Goal: Check status: Check status

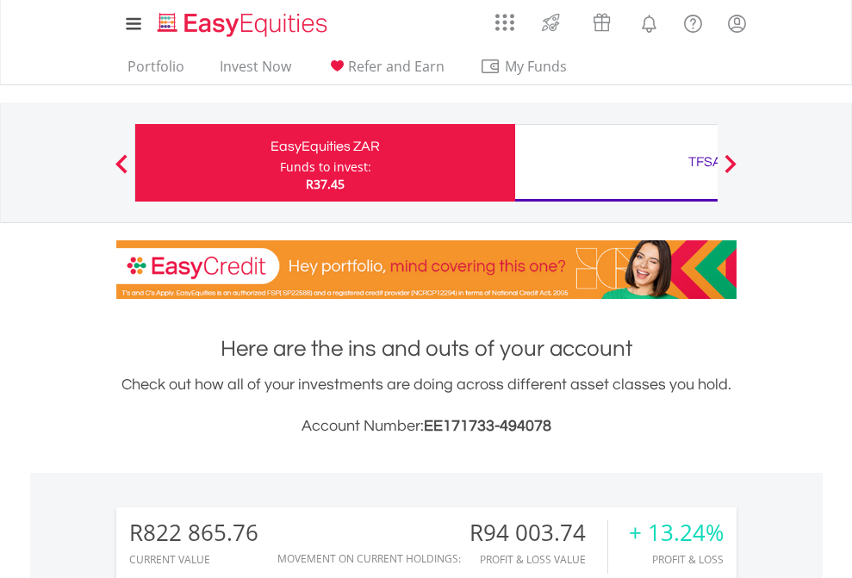
scroll to position [165, 271]
click at [280, 163] on div "Funds to invest:" at bounding box center [325, 167] width 91 height 17
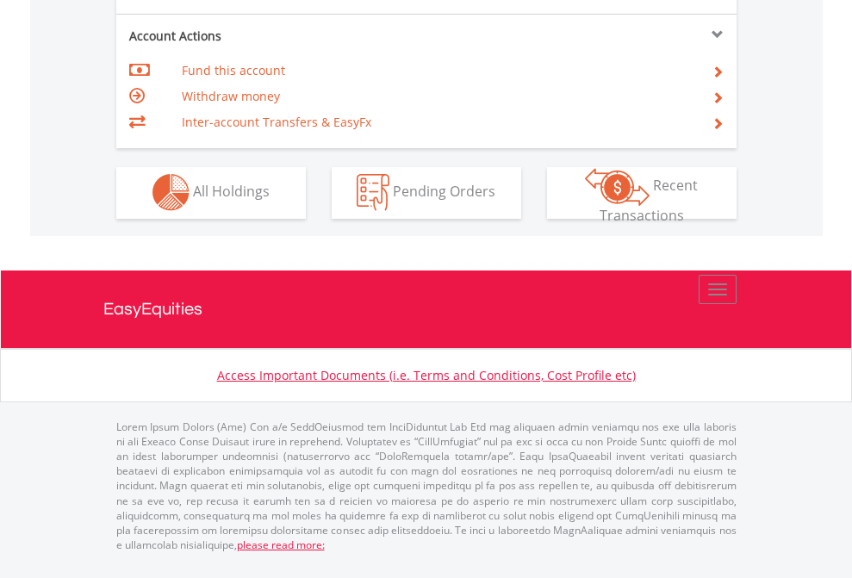
scroll to position [1612, 0]
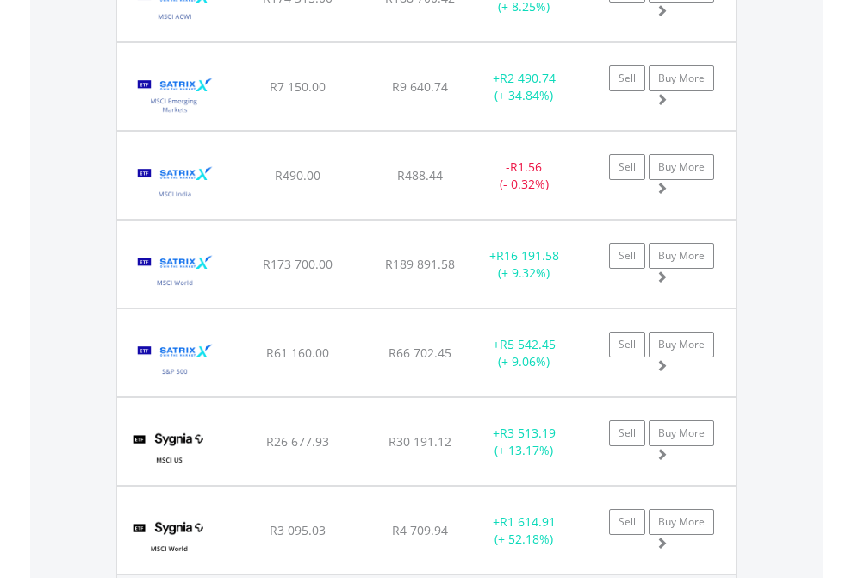
scroll to position [165, 271]
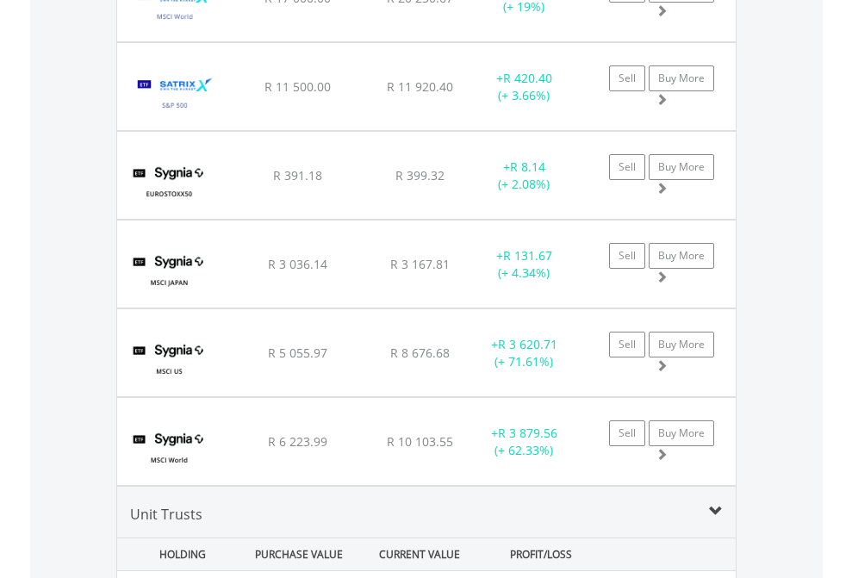
scroll to position [165, 271]
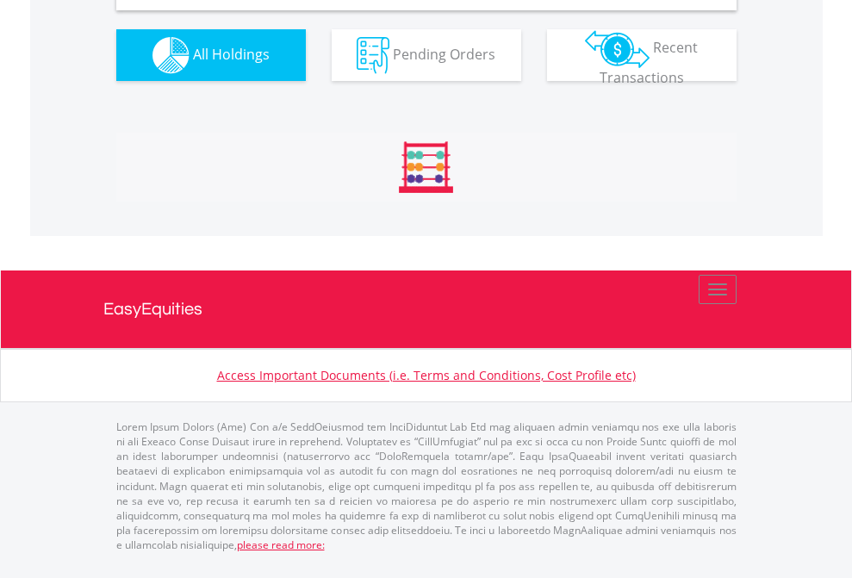
scroll to position [1666, 0]
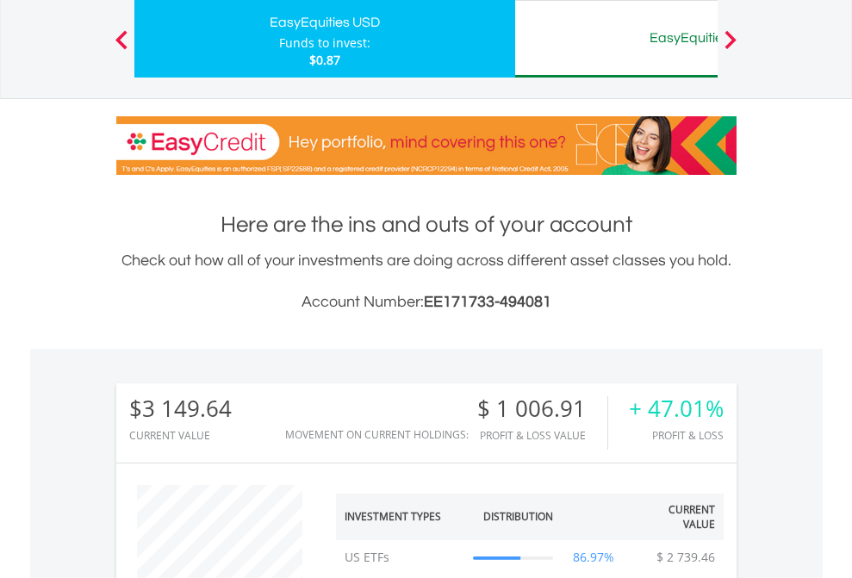
scroll to position [165, 271]
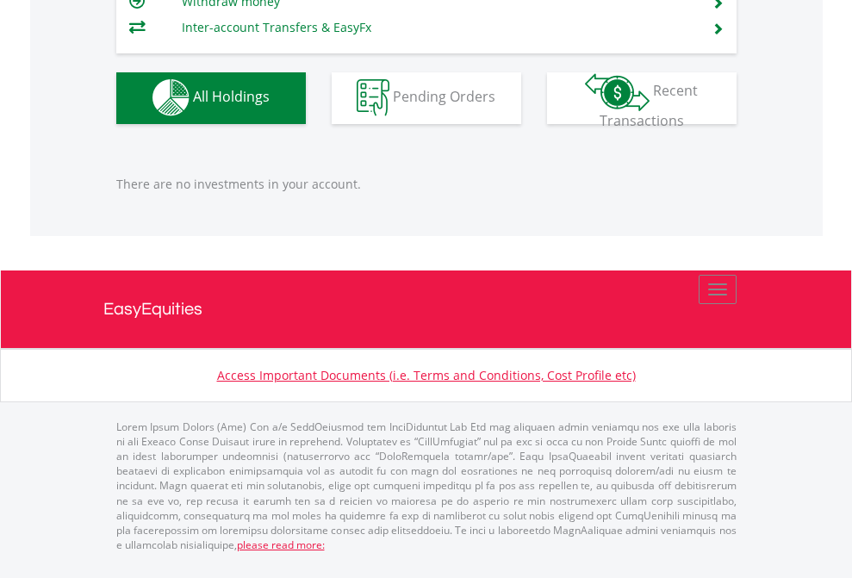
scroll to position [165, 271]
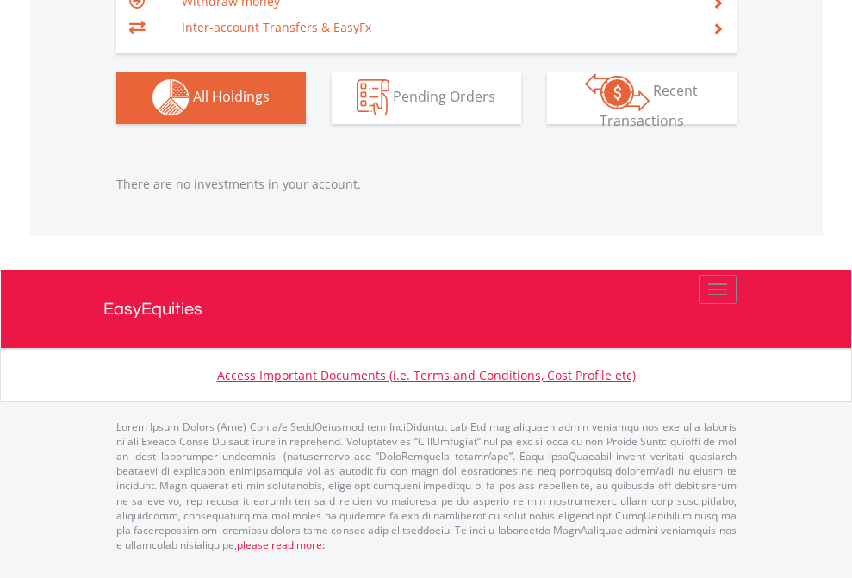
scroll to position [165, 271]
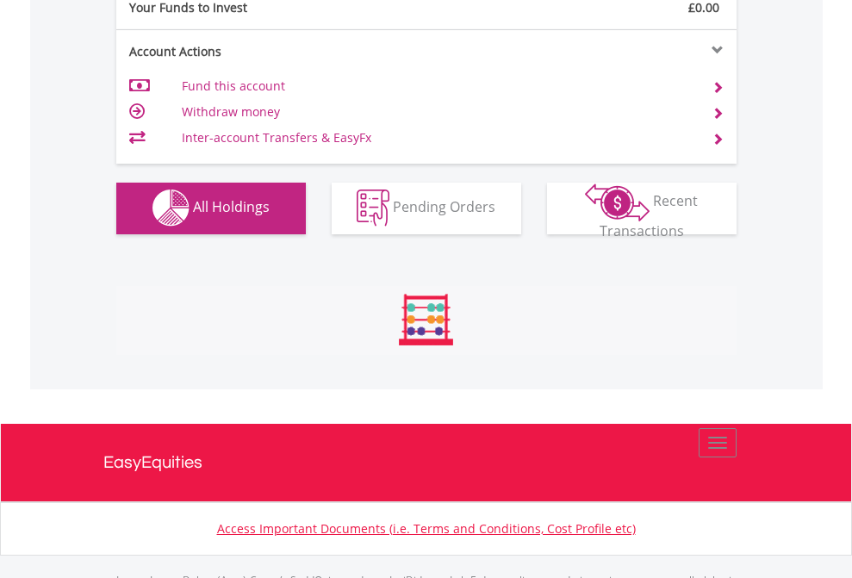
scroll to position [1706, 0]
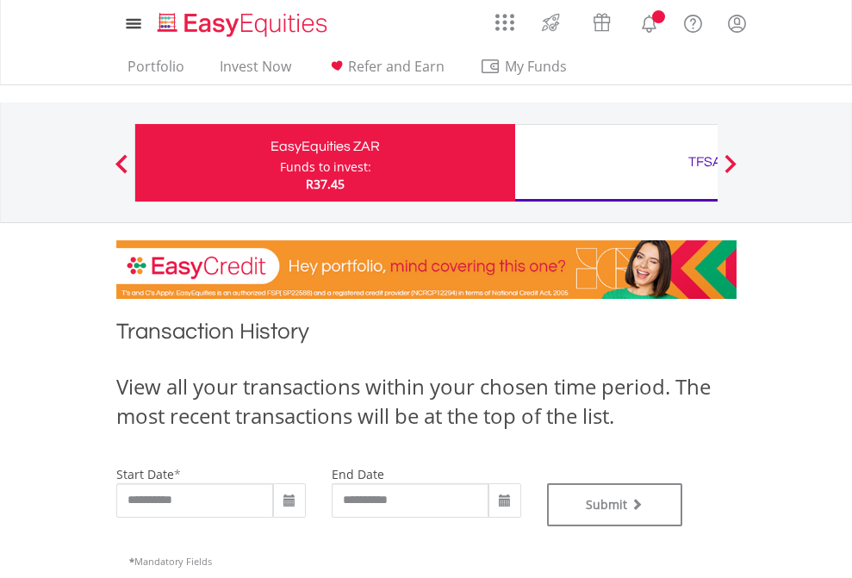
type input "**********"
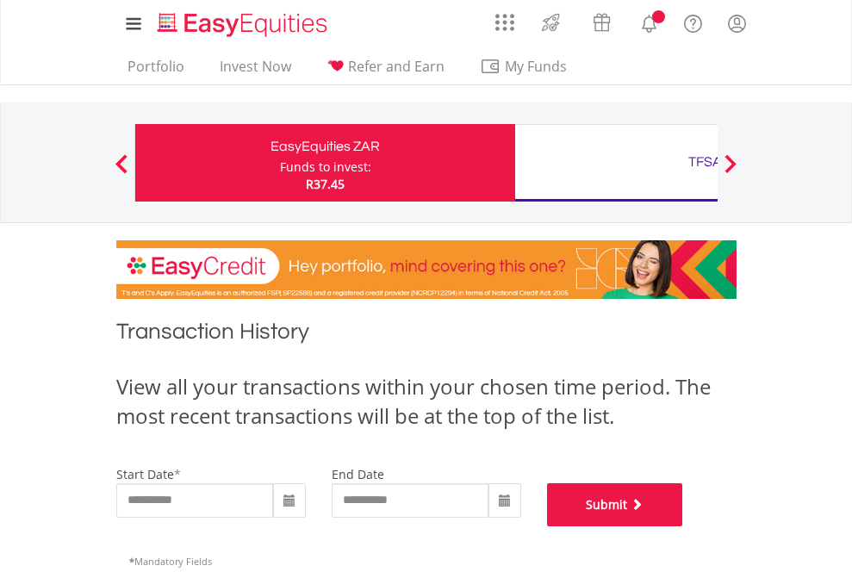
click at [683, 527] on button "Submit" at bounding box center [615, 504] width 136 height 43
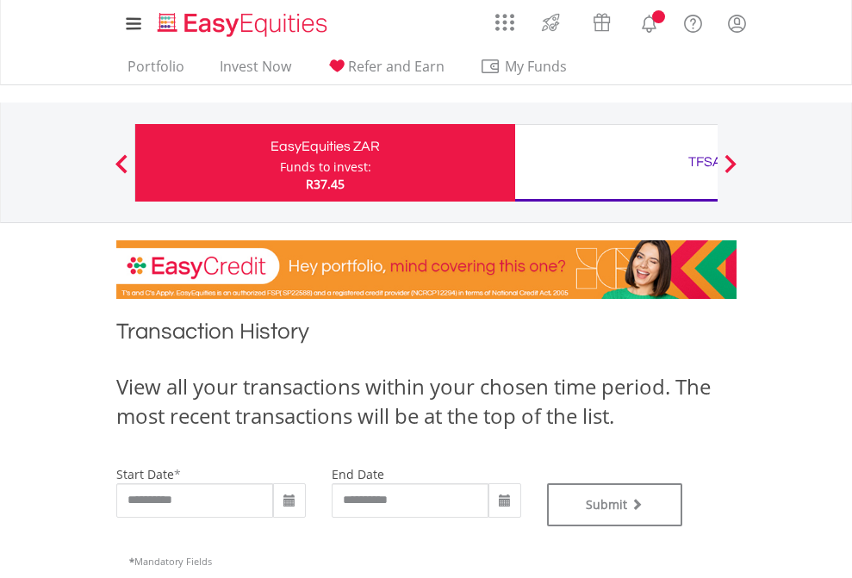
click at [616, 163] on div "TFSA" at bounding box center [705, 162] width 359 height 24
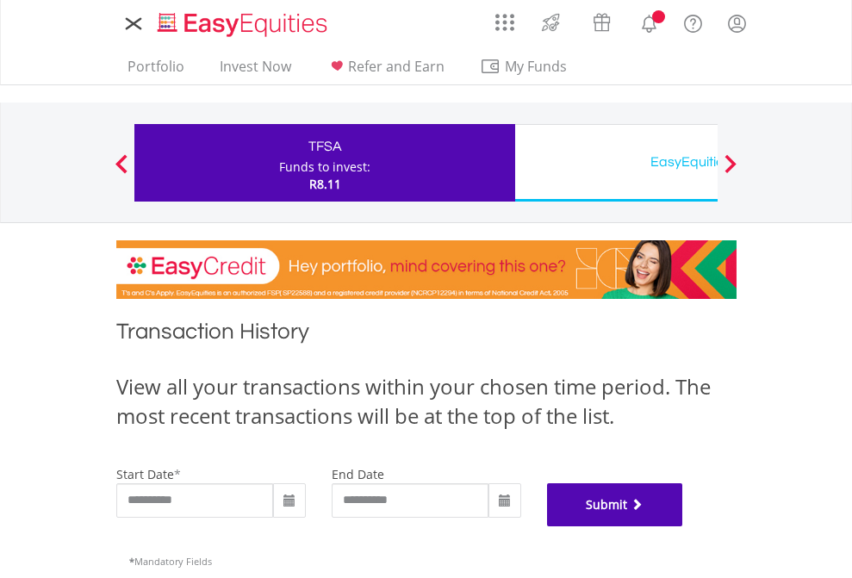
click at [683, 527] on button "Submit" at bounding box center [615, 504] width 136 height 43
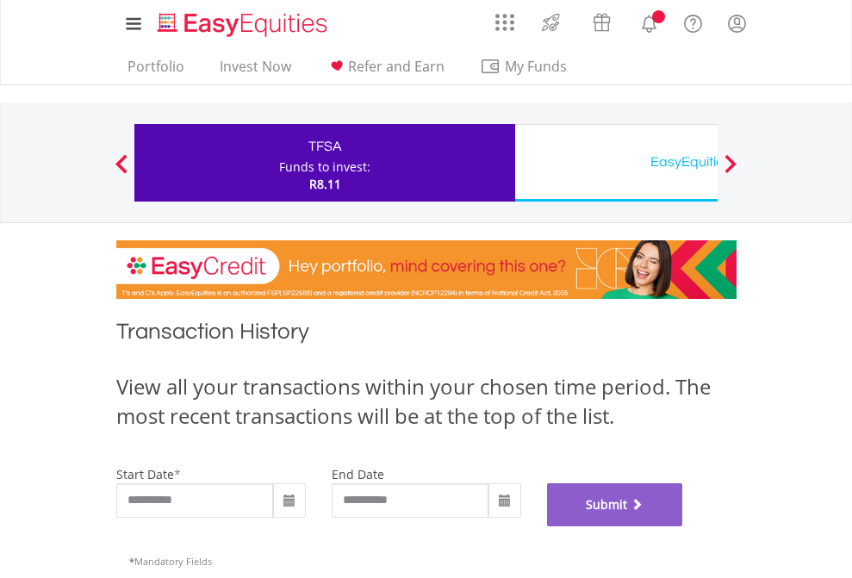
scroll to position [699, 0]
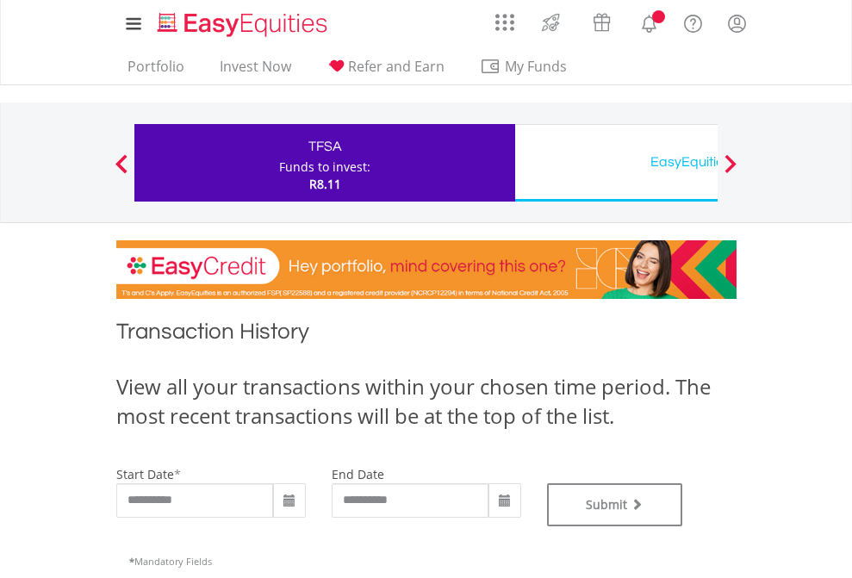
click at [616, 163] on div "EasyEquities USD" at bounding box center [705, 162] width 359 height 24
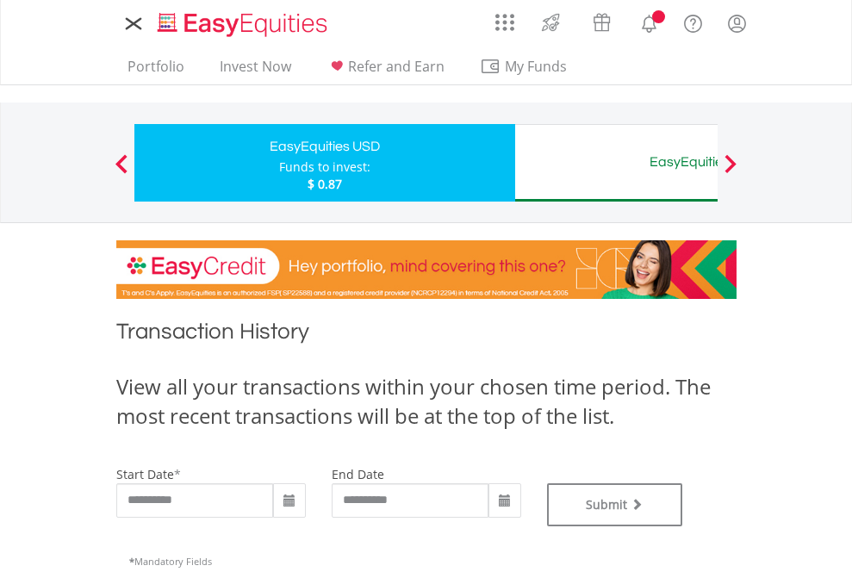
type input "**********"
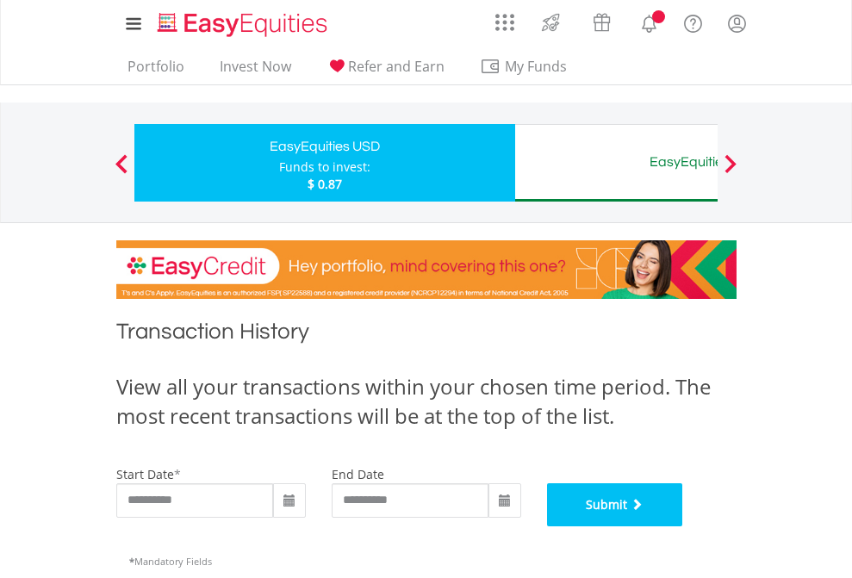
click at [683, 527] on button "Submit" at bounding box center [615, 504] width 136 height 43
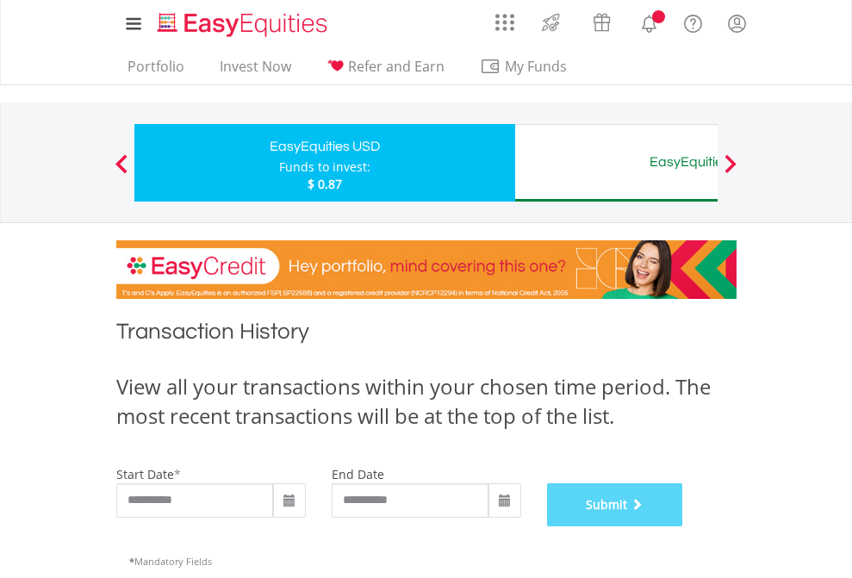
scroll to position [699, 0]
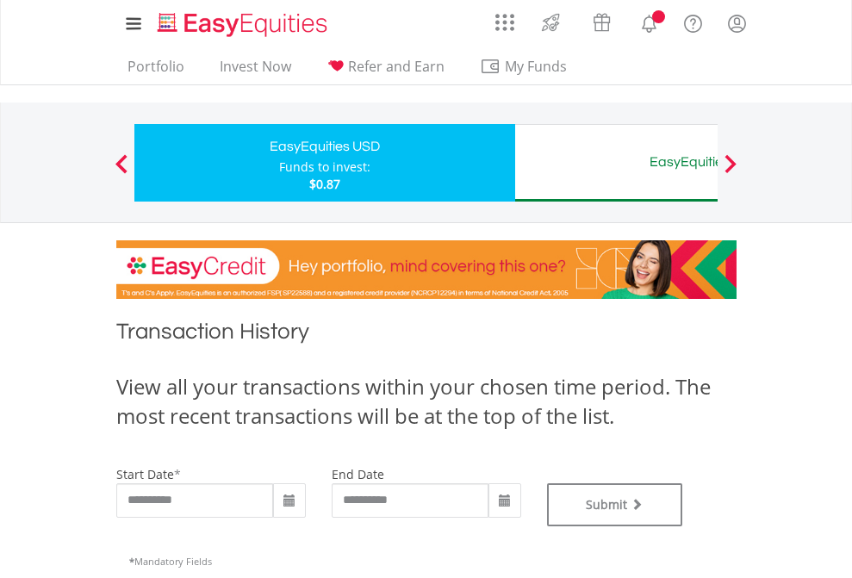
click at [616, 163] on div "EasyEquities AUD" at bounding box center [705, 162] width 359 height 24
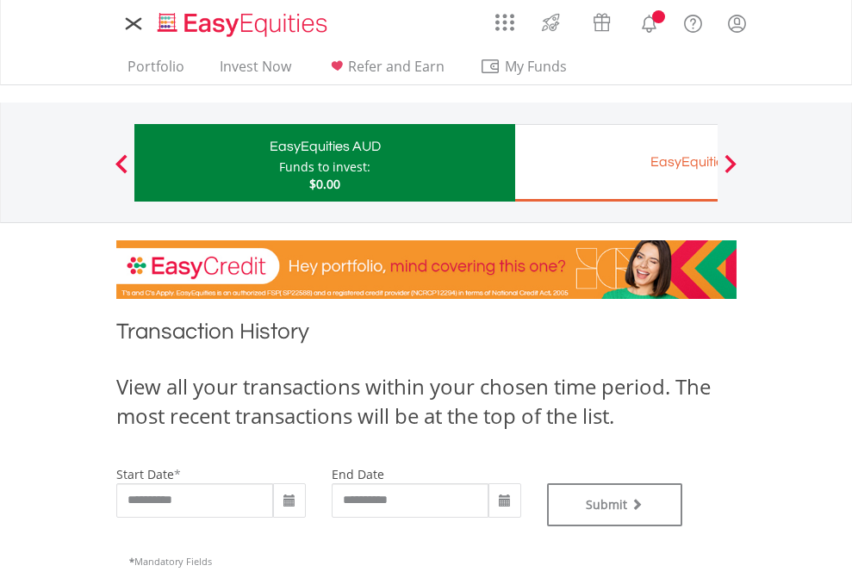
type input "**********"
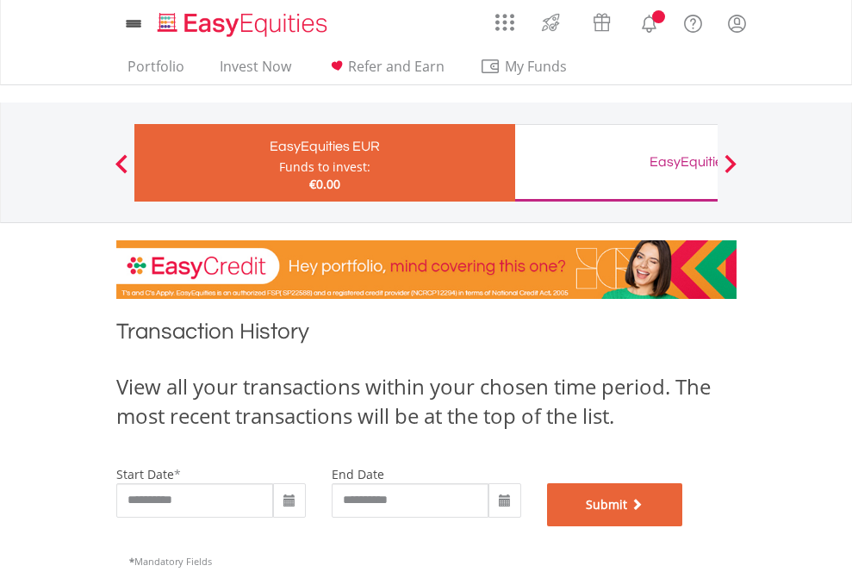
click at [683, 527] on button "Submit" at bounding box center [615, 504] width 136 height 43
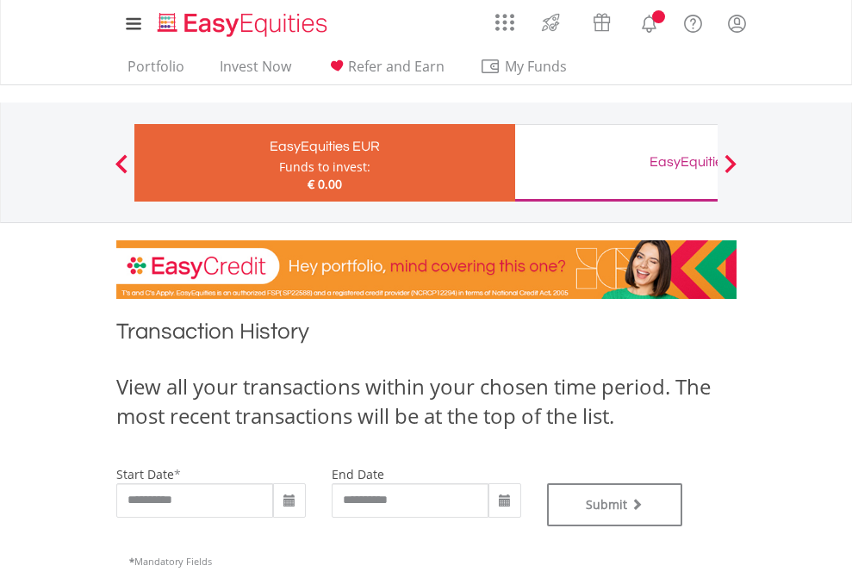
click at [616, 163] on div "EasyEquities GBP" at bounding box center [705, 162] width 359 height 24
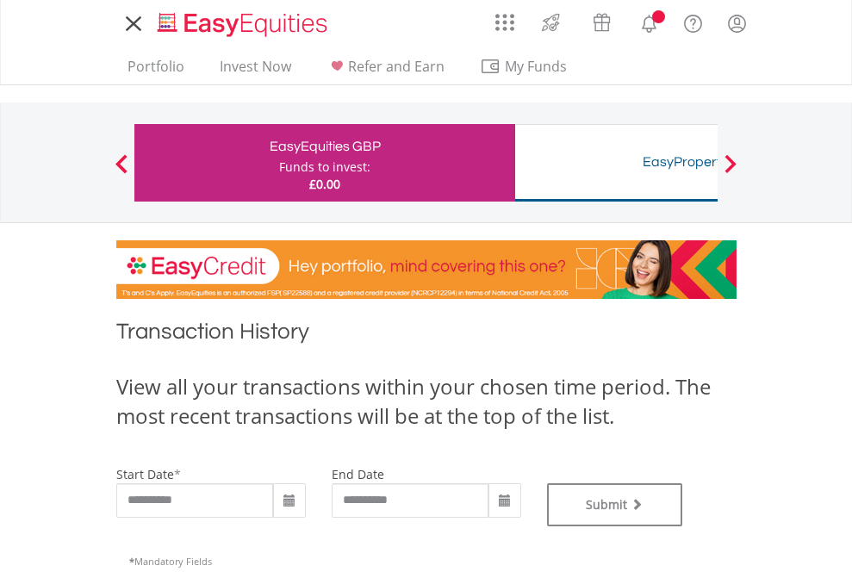
type input "**********"
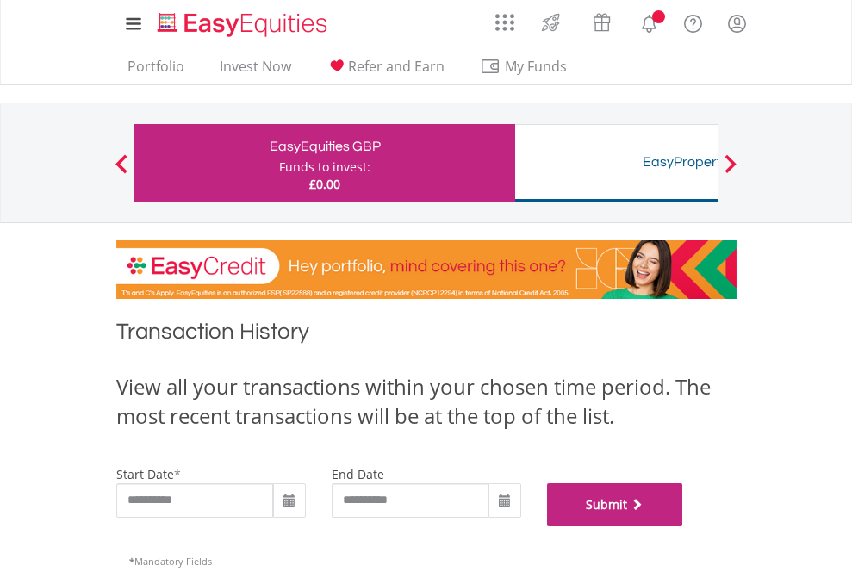
click at [683, 527] on button "Submit" at bounding box center [615, 504] width 136 height 43
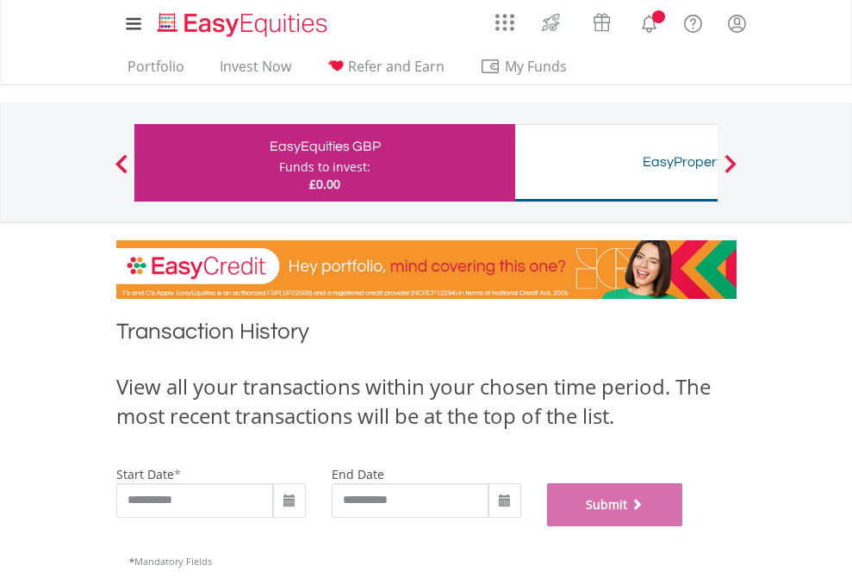
scroll to position [699, 0]
